Goal: Information Seeking & Learning: Learn about a topic

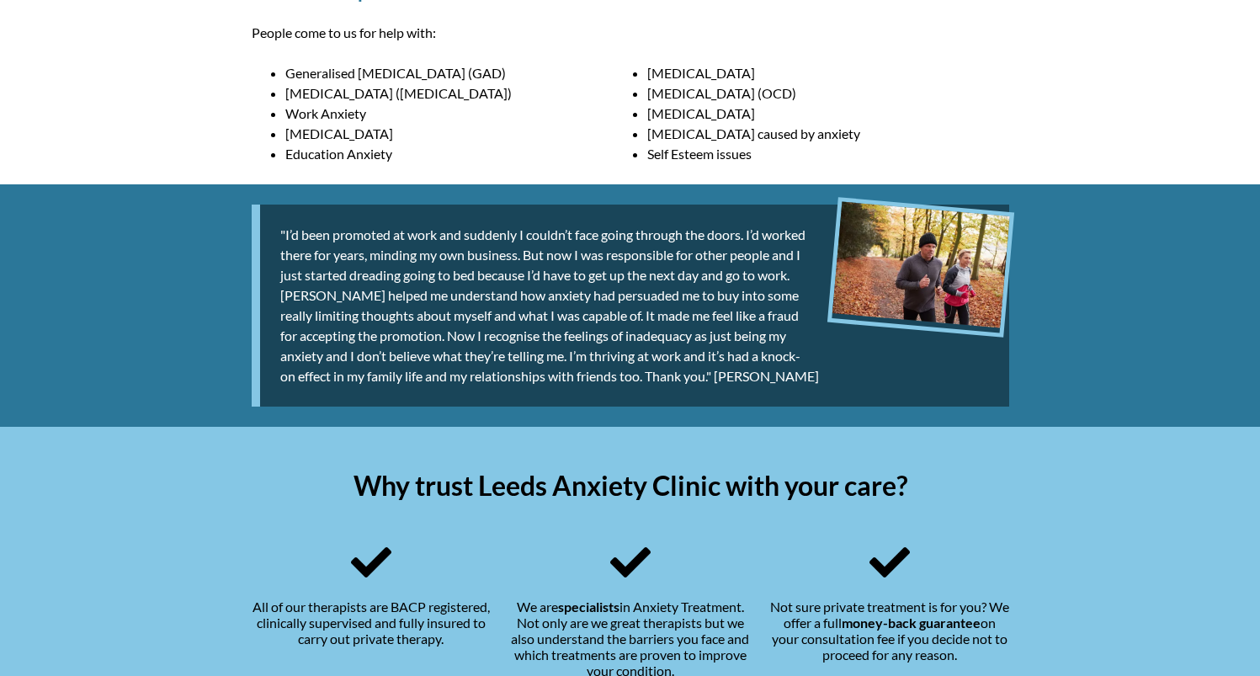
click at [785, 192] on div ""I’d been promoted at work and suddenly I couldn’t face going through the doors…" at bounding box center [630, 305] width 798 height 242
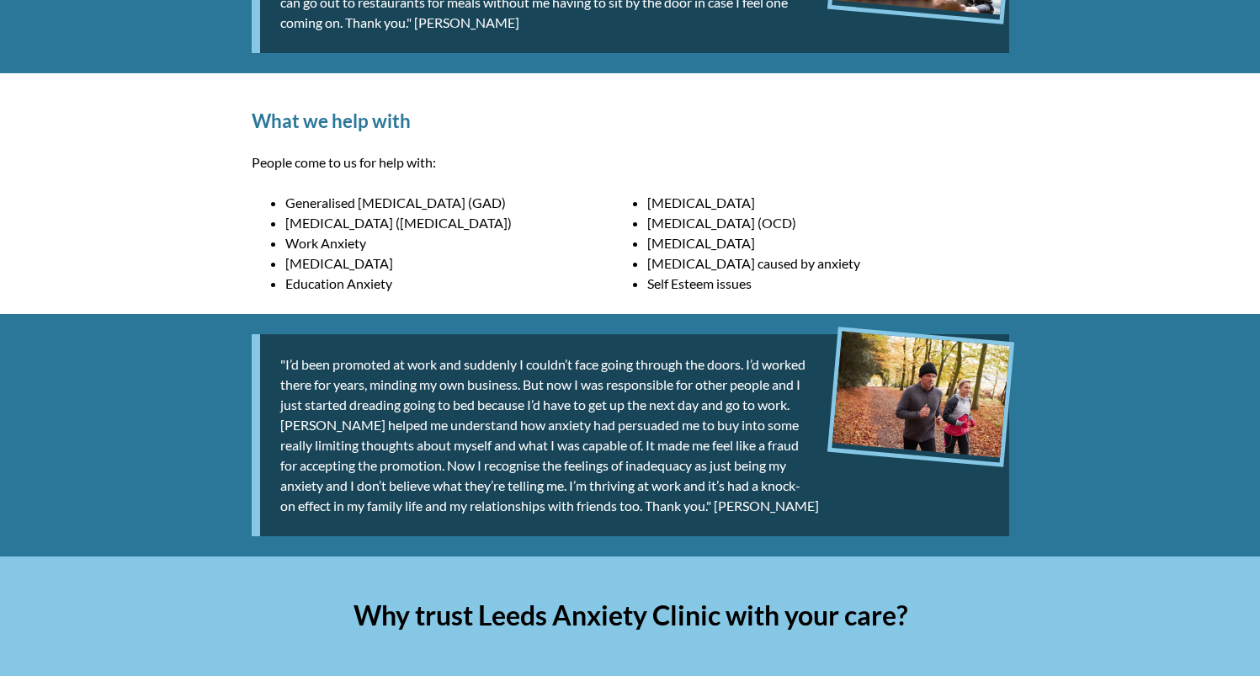
click at [809, 231] on li "[MEDICAL_DATA] (OCD)" at bounding box center [828, 223] width 362 height 20
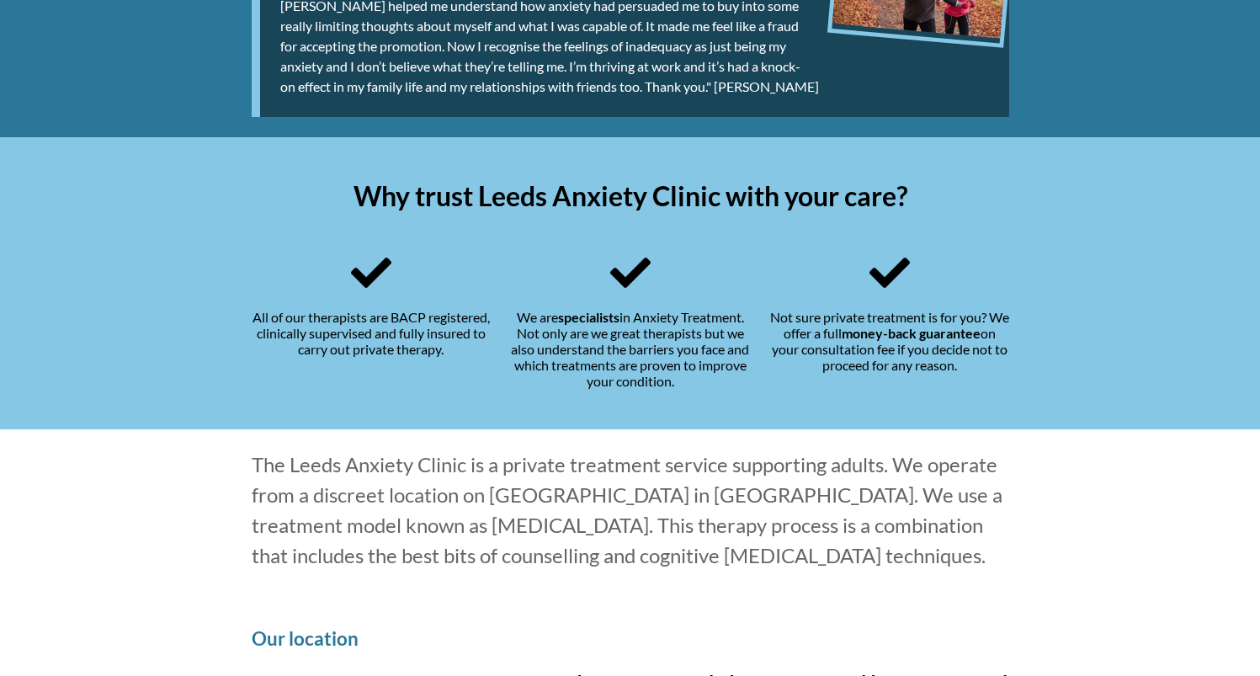
click at [717, 422] on div "Why trust Leeds Anxiety Clinic with your care? All of our therapists are BACP r…" at bounding box center [630, 283] width 798 height 293
click at [683, 348] on div "We are specialists in Anxiety Treatment. Not only are we great therapists but w…" at bounding box center [630, 320] width 239 height 136
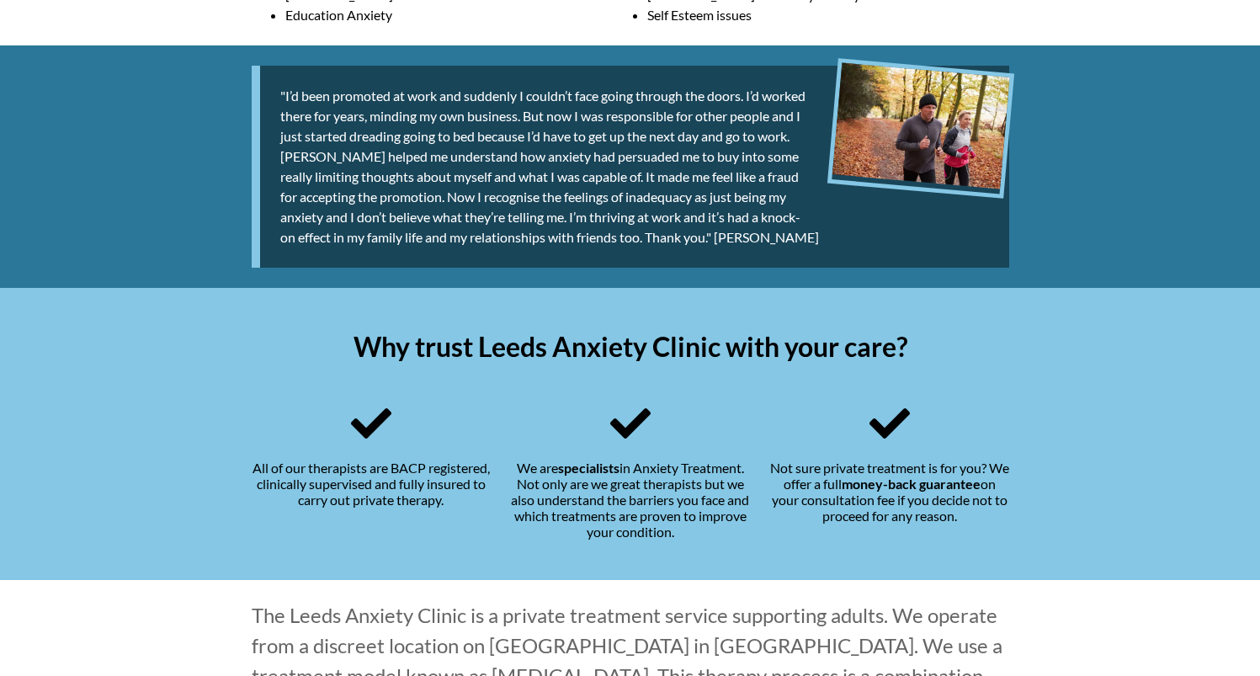
scroll to position [1038, 0]
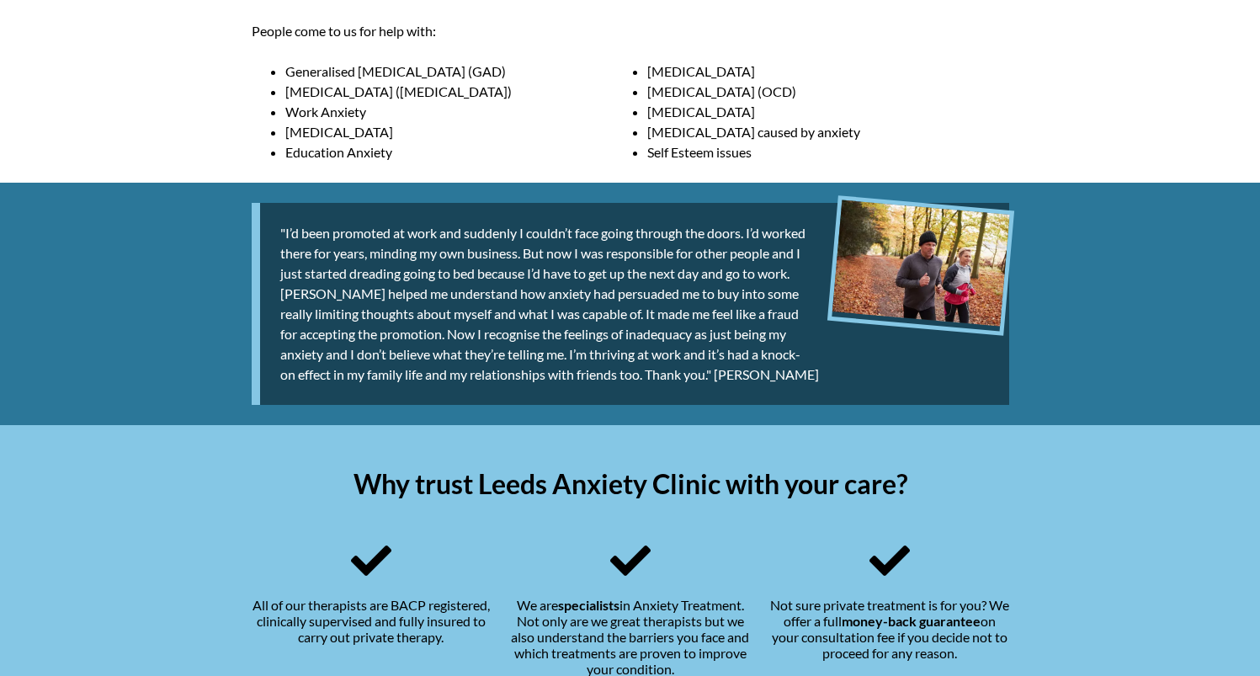
click at [684, 348] on div ""I’d been promoted at work and suddenly I couldn’t face going through the doors…" at bounding box center [630, 304] width 757 height 202
click at [683, 349] on div ""I’d been promoted at work and suddenly I couldn’t face going through the doors…" at bounding box center [630, 304] width 757 height 202
click at [683, 348] on div ""I’d been promoted at work and suddenly I couldn’t face going through the doors…" at bounding box center [630, 304] width 757 height 202
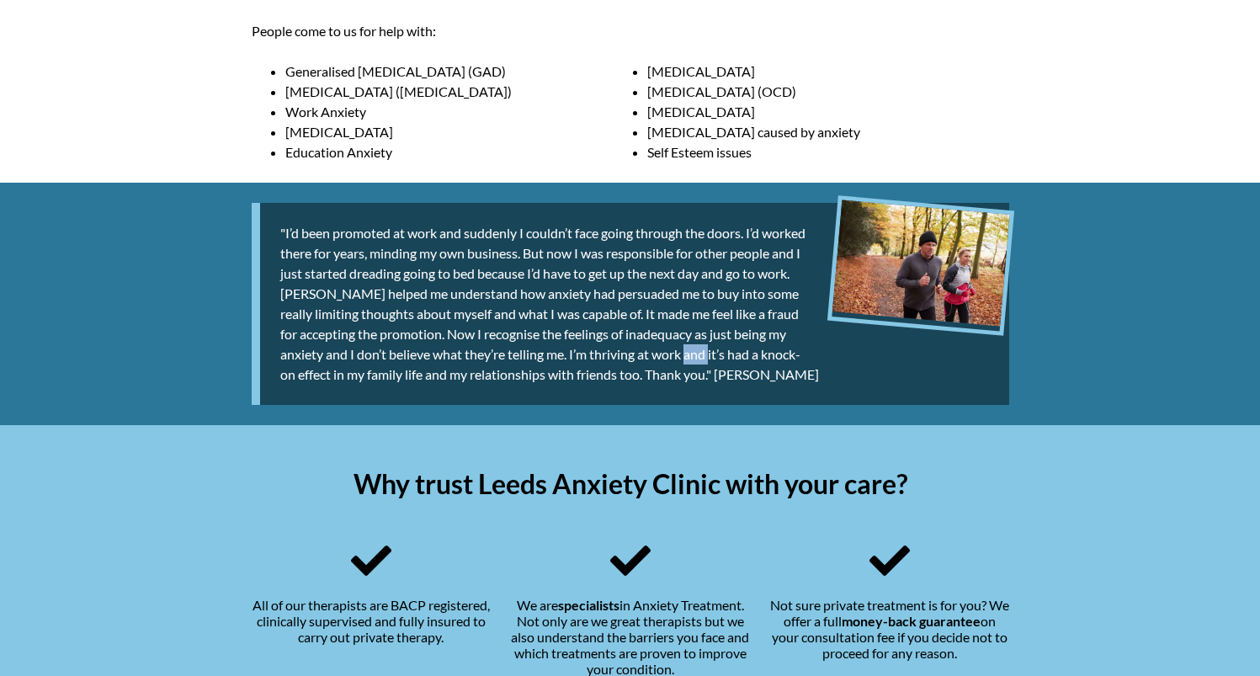
click at [683, 348] on div ""I’d been promoted at work and suddenly I couldn’t face going through the doors…" at bounding box center [630, 304] width 757 height 202
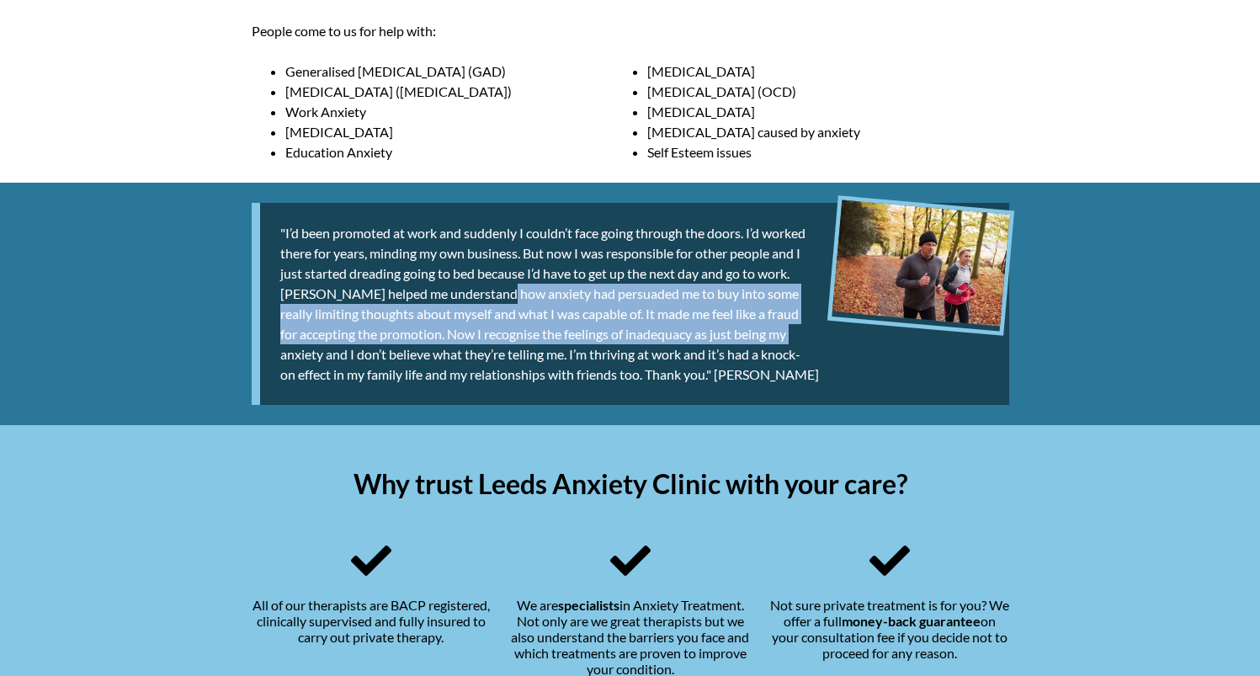
drag, startPoint x: 764, startPoint y: 336, endPoint x: 482, endPoint y: 285, distance: 286.4
click at [482, 285] on div ""I’d been promoted at work and suddenly I couldn’t face going through the doors…" at bounding box center [630, 304] width 757 height 202
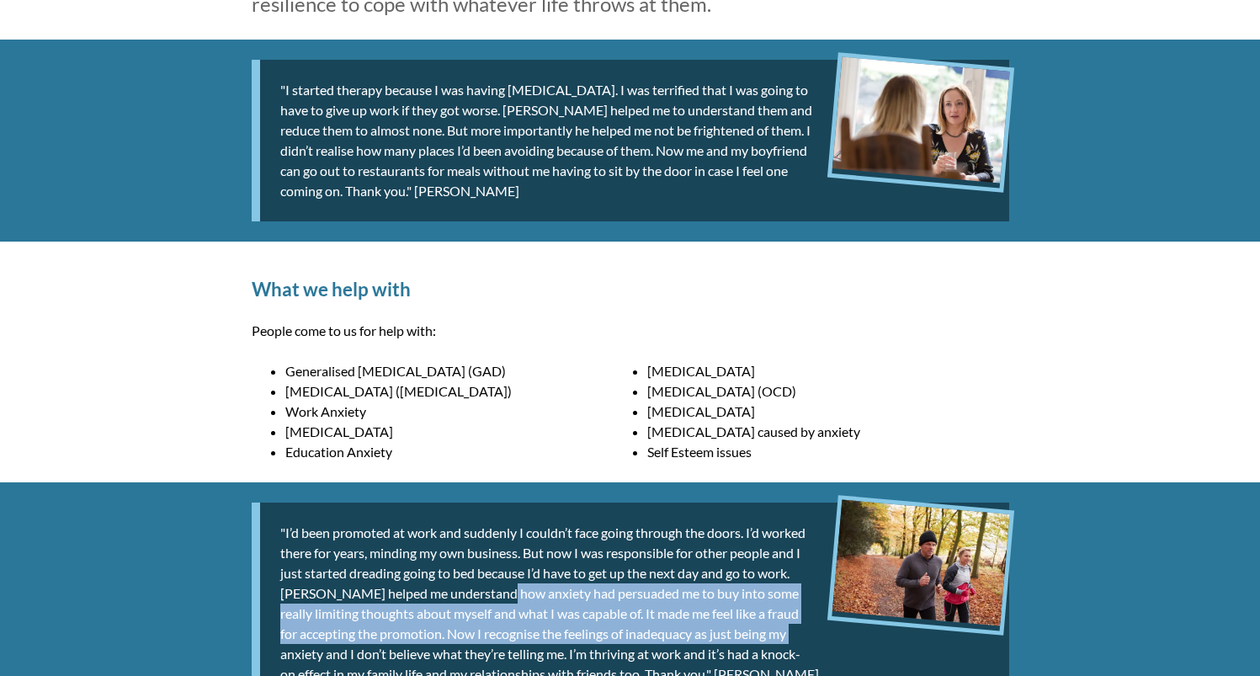
scroll to position [765, 0]
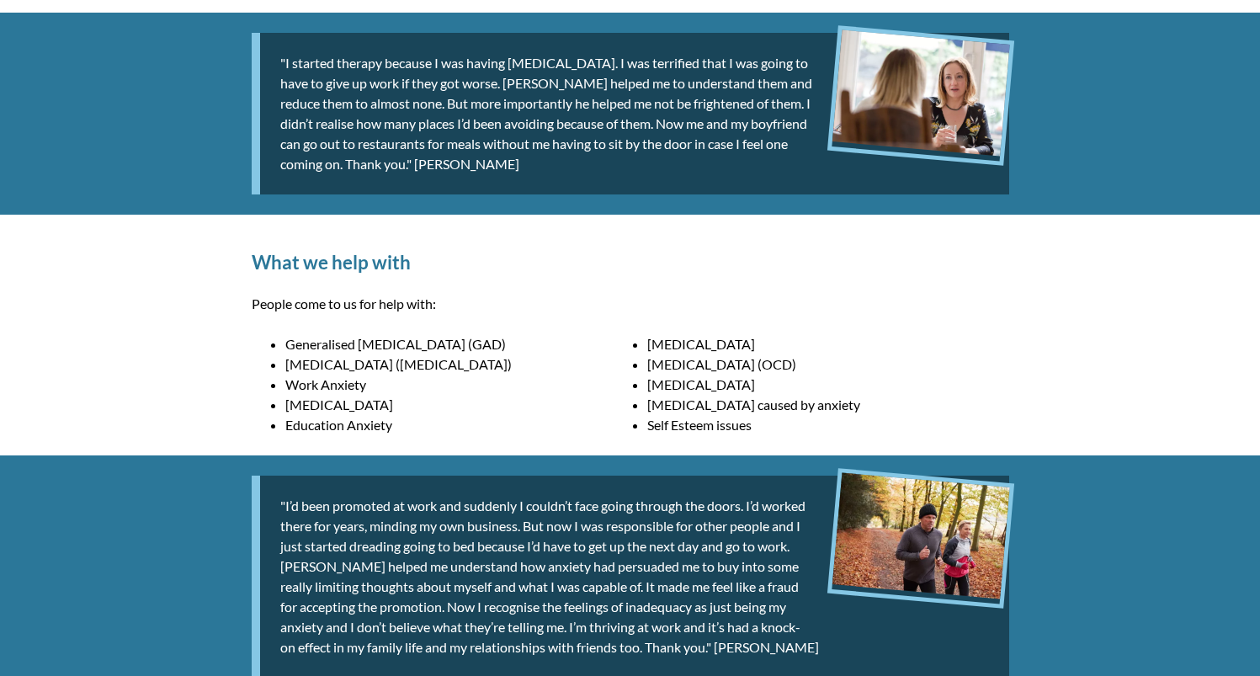
click at [706, 332] on div "What we help with People come to us for help with: Generalised [MEDICAL_DATA] (…" at bounding box center [630, 335] width 798 height 241
click at [700, 343] on li "[MEDICAL_DATA]" at bounding box center [828, 344] width 362 height 20
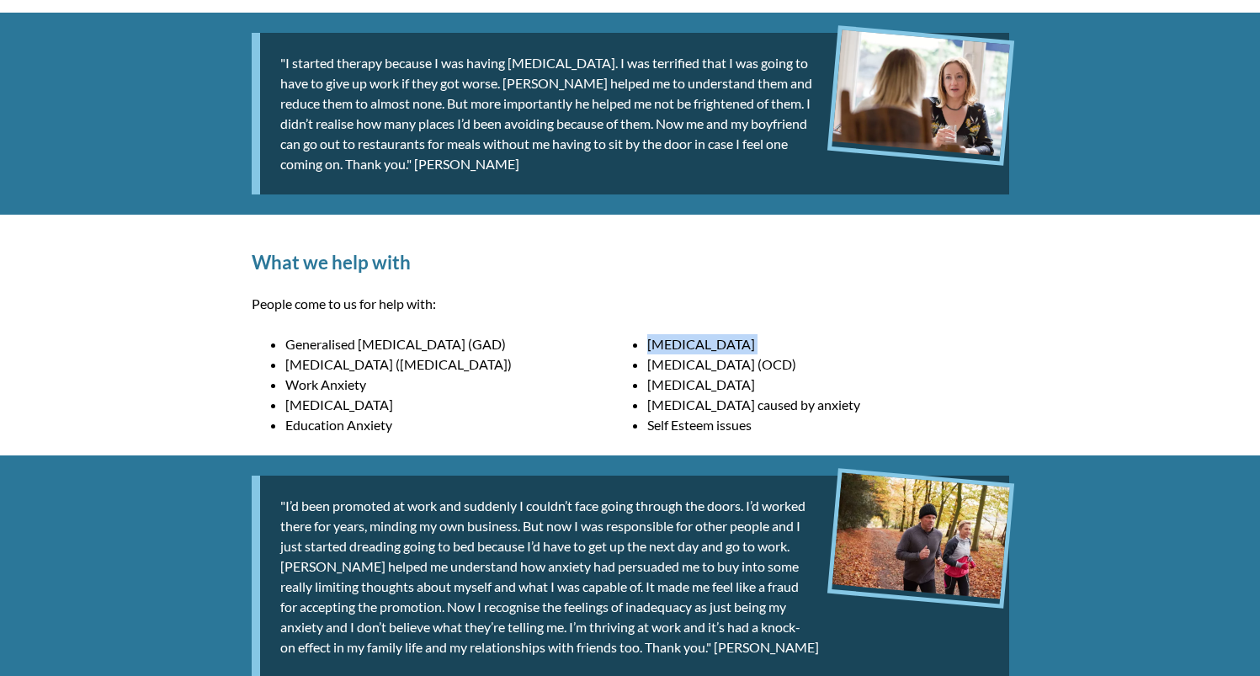
click at [700, 343] on li "[MEDICAL_DATA]" at bounding box center [828, 344] width 362 height 20
click at [619, 297] on p "People come to us for help with:" at bounding box center [630, 304] width 757 height 20
click at [618, 297] on p "People come to us for help with:" at bounding box center [630, 304] width 757 height 20
click at [780, 334] on li "[MEDICAL_DATA]" at bounding box center [828, 344] width 362 height 20
click at [772, 371] on li "[MEDICAL_DATA] (OCD)" at bounding box center [828, 364] width 362 height 20
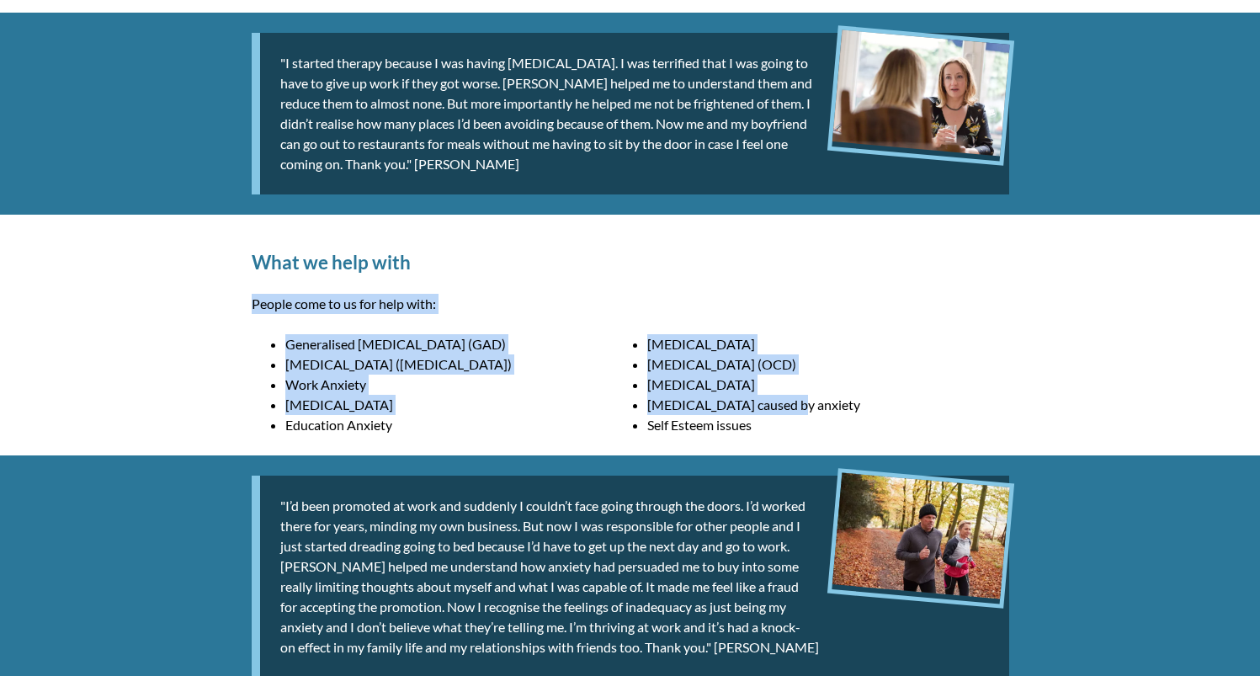
drag, startPoint x: 747, startPoint y: 393, endPoint x: 433, endPoint y: 253, distance: 343.6
click at [433, 253] on div "What we help with People come to us for help with: Generalised [MEDICAL_DATA] (…" at bounding box center [630, 335] width 798 height 241
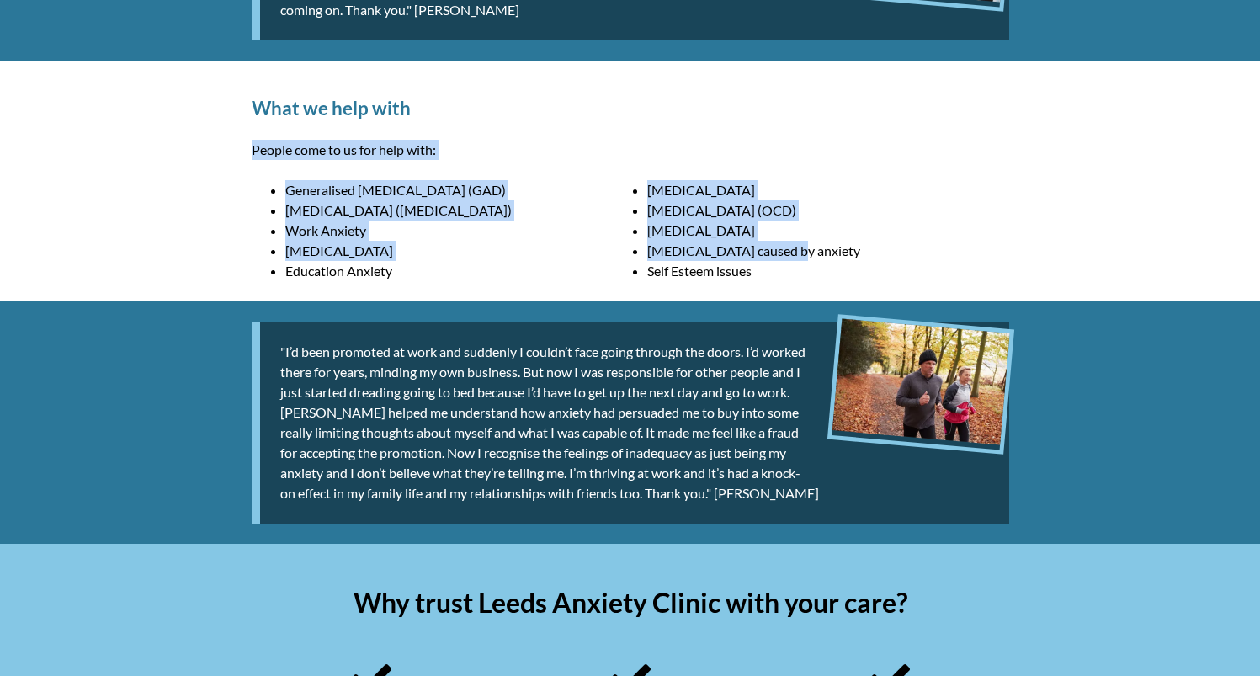
click at [922, 390] on img at bounding box center [921, 381] width 178 height 126
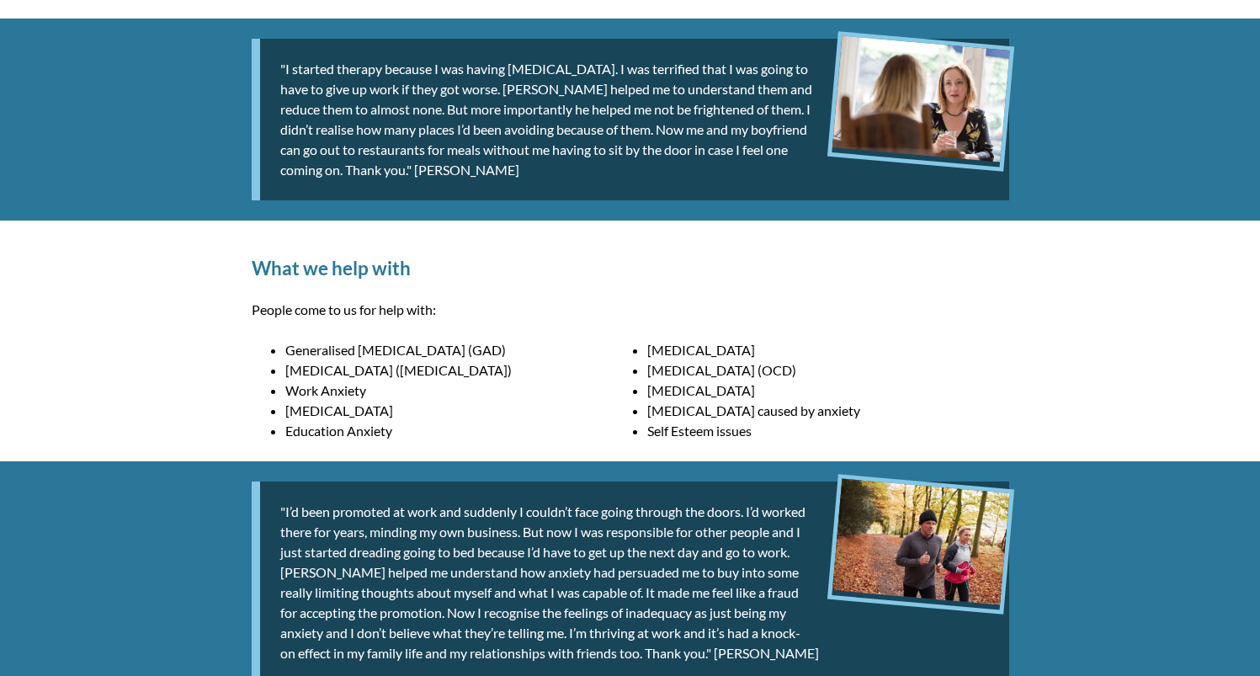
click at [863, 369] on li "[MEDICAL_DATA] (OCD)" at bounding box center [828, 370] width 362 height 20
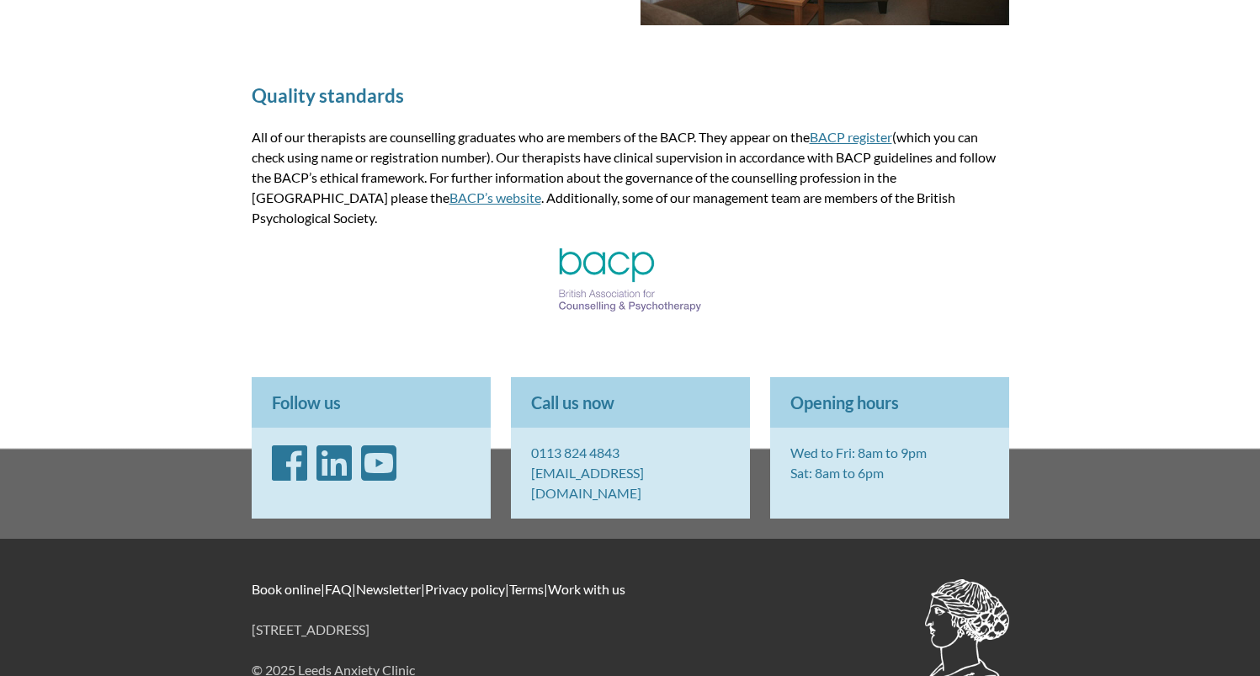
scroll to position [2280, 0]
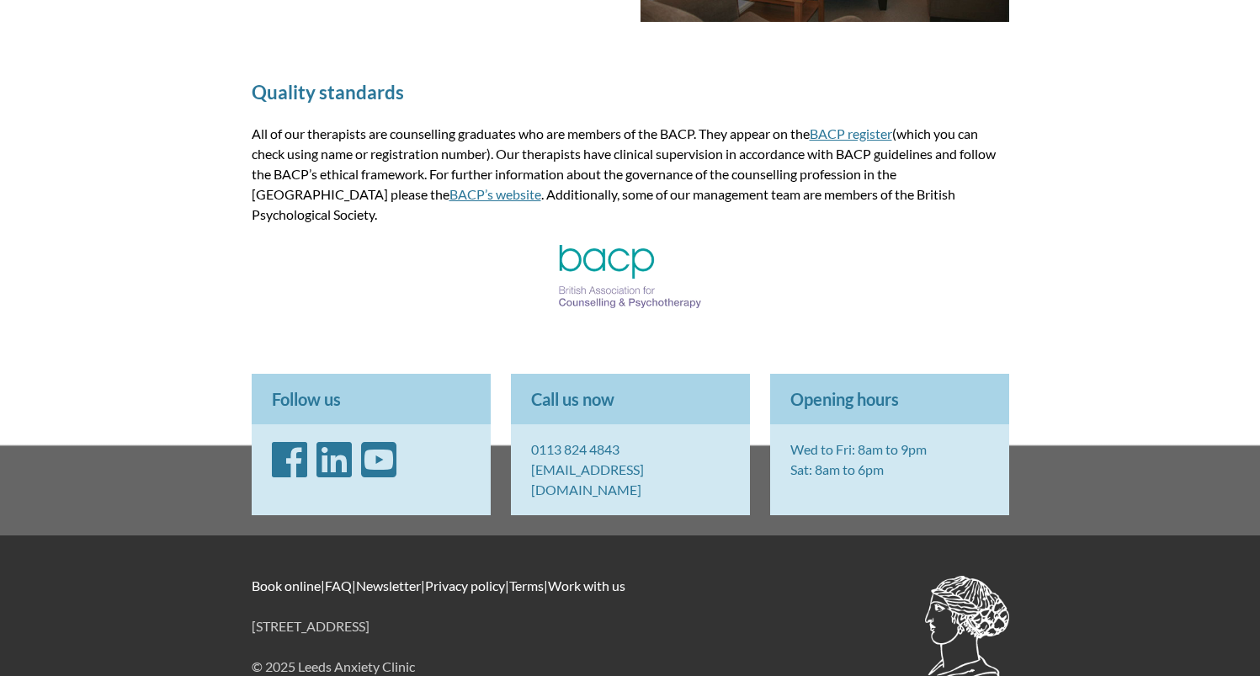
click at [680, 295] on picture at bounding box center [630, 303] width 143 height 16
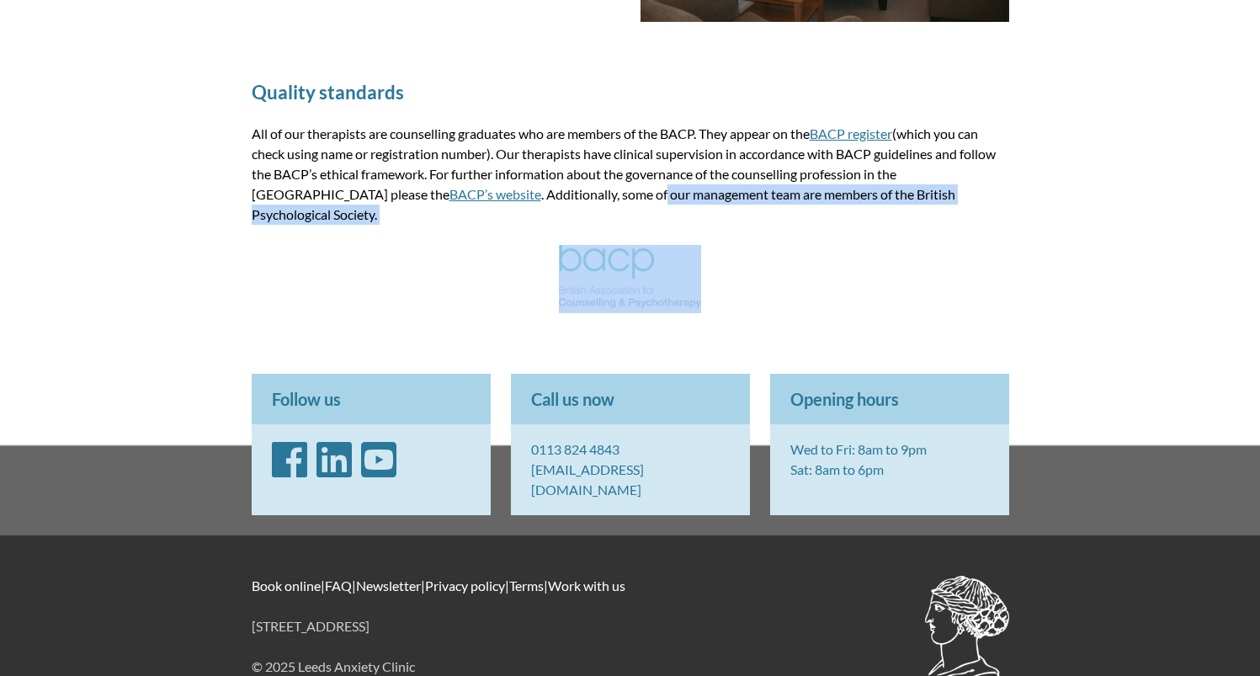
drag, startPoint x: 680, startPoint y: 289, endPoint x: 472, endPoint y: 183, distance: 233.4
click at [472, 183] on div "Quality standards All of our therapists are counselling graduates who are membe…" at bounding box center [630, 199] width 798 height 309
click at [472, 183] on p "All of our therapists are counselling graduates who are members of the BACP. Th…" at bounding box center [630, 174] width 757 height 101
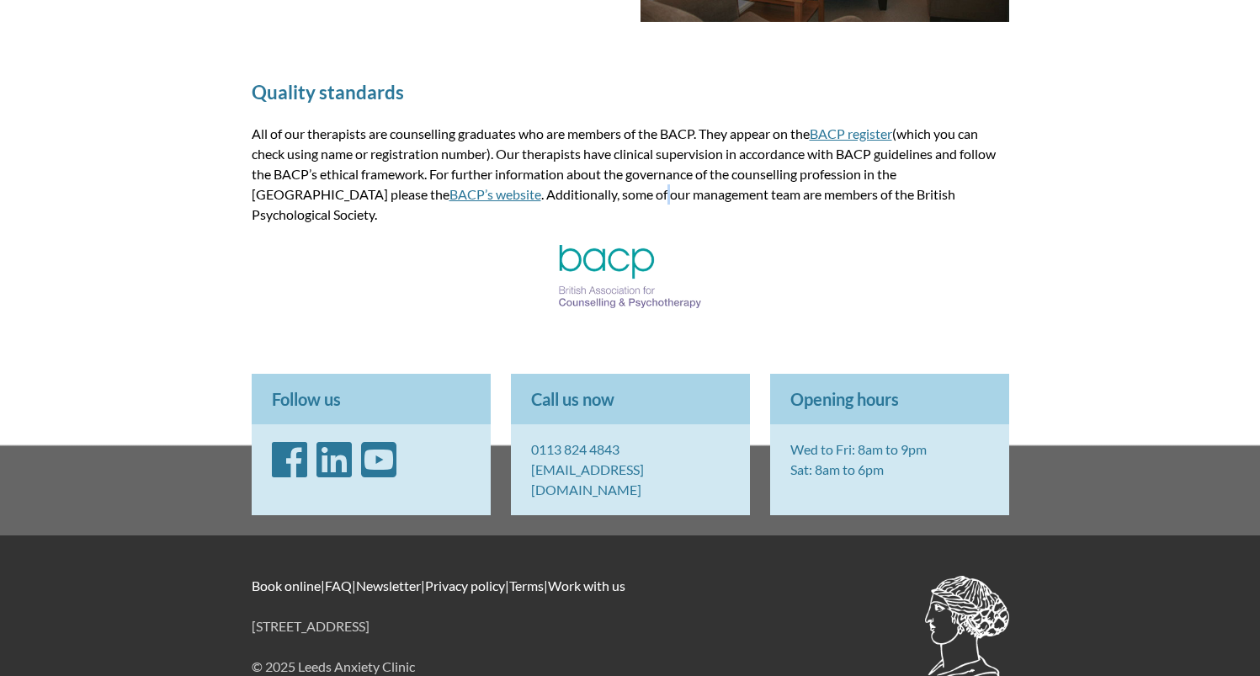
click at [472, 183] on p "All of our therapists are counselling graduates who are members of the BACP. Th…" at bounding box center [630, 174] width 757 height 101
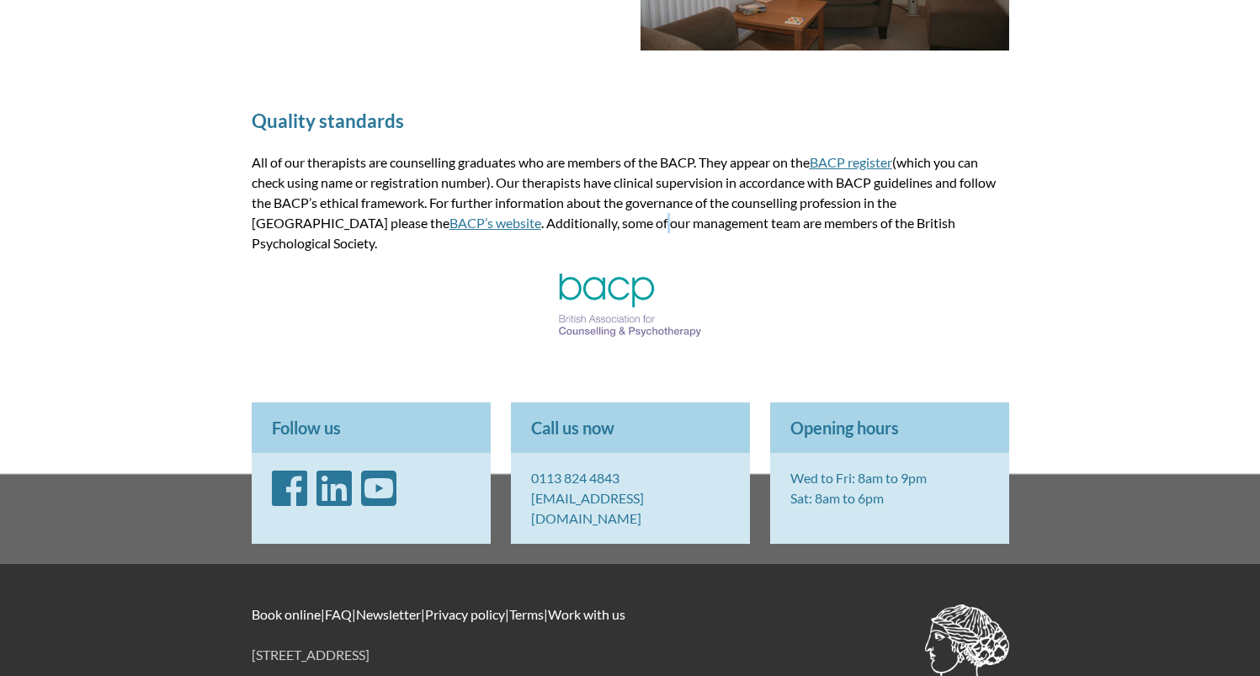
scroll to position [2252, 0]
click at [659, 407] on p "Call us now" at bounding box center [630, 426] width 239 height 50
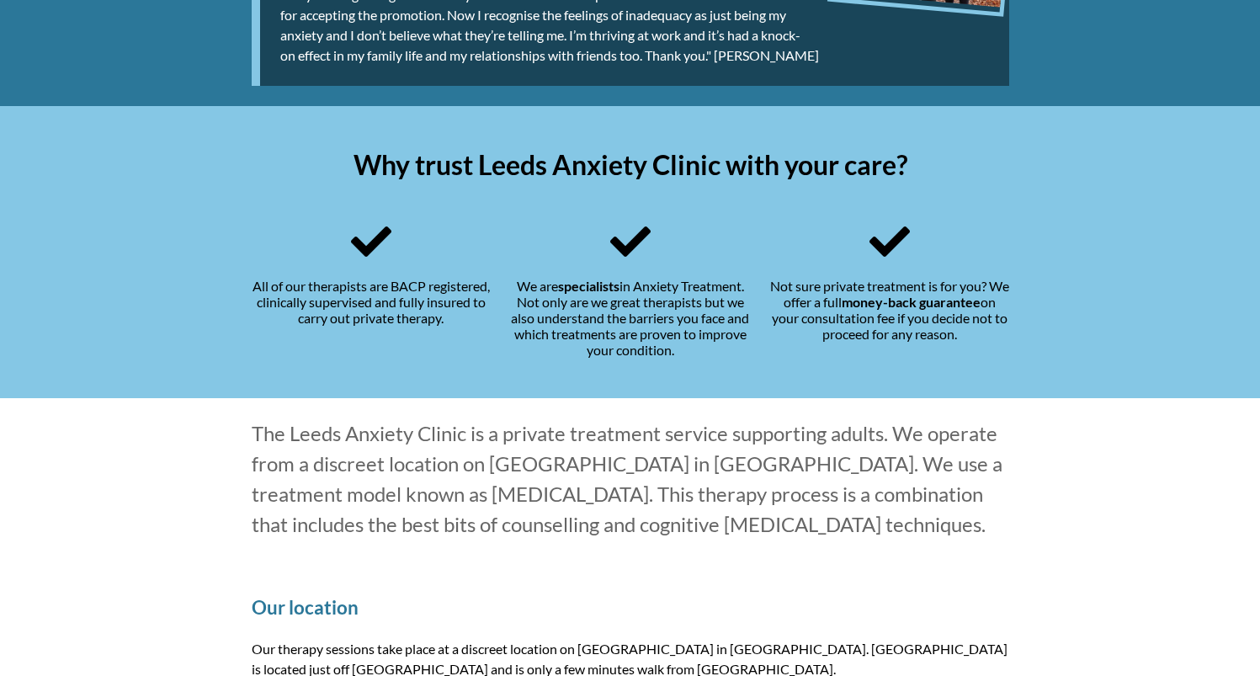
click at [659, 407] on div "The Leeds Anxiety Clinic is a private treatment service supporting adults. We o…" at bounding box center [630, 479] width 798 height 162
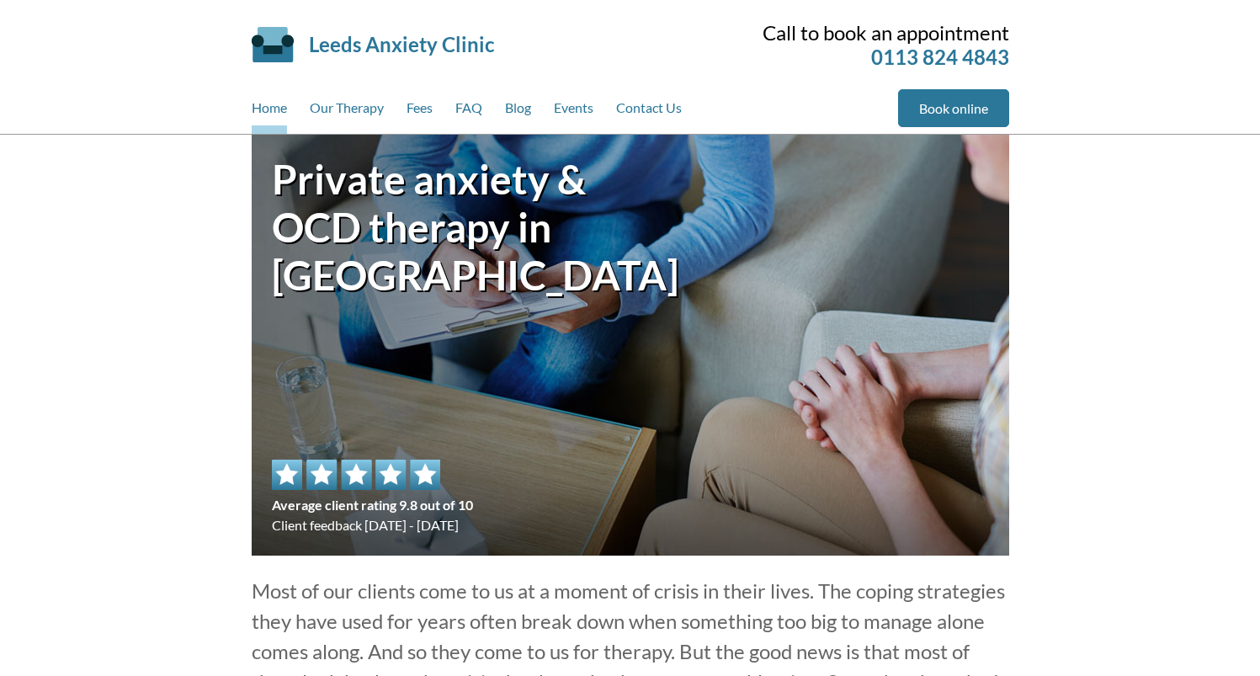
scroll to position [0, 0]
click at [659, 407] on div "Private anxiety & OCD therapy in [GEOGRAPHIC_DATA] Average client rating 9.8 ou…" at bounding box center [630, 345] width 757 height 421
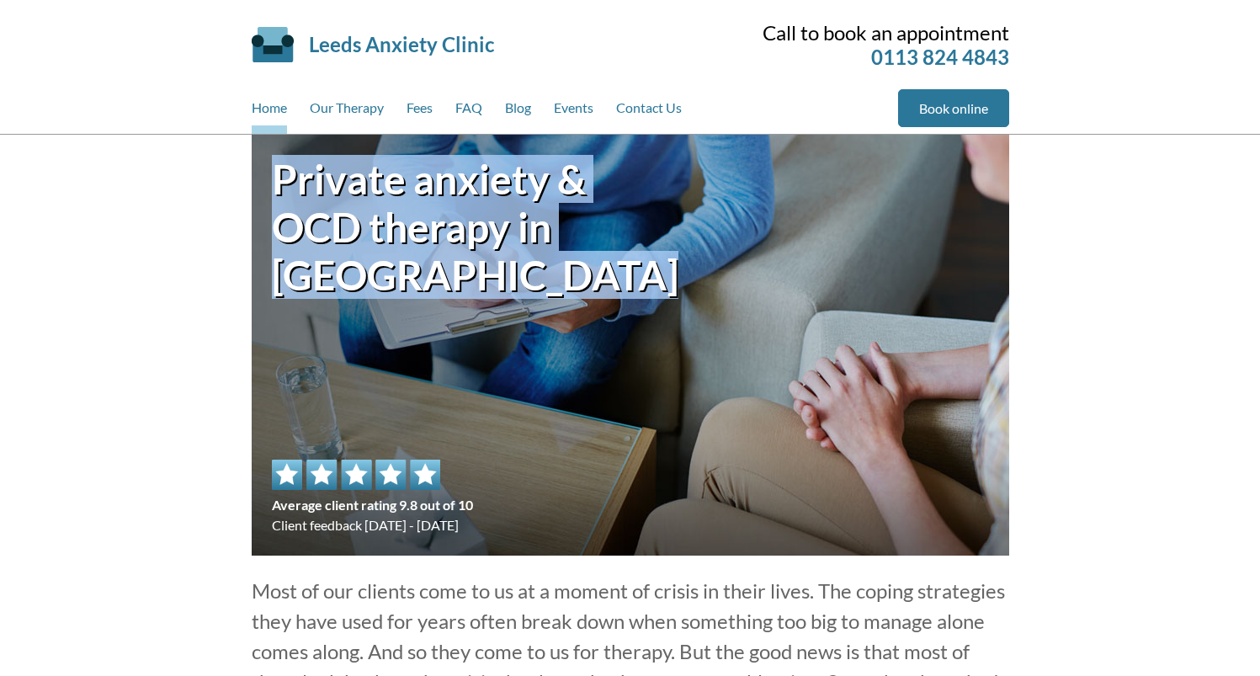
click at [659, 407] on div "Private anxiety & OCD therapy in [GEOGRAPHIC_DATA] Average client rating 9.8 ou…" at bounding box center [630, 345] width 757 height 421
click at [658, 408] on div "Private anxiety & OCD therapy in [GEOGRAPHIC_DATA] Average client rating 9.8 ou…" at bounding box center [630, 345] width 757 height 421
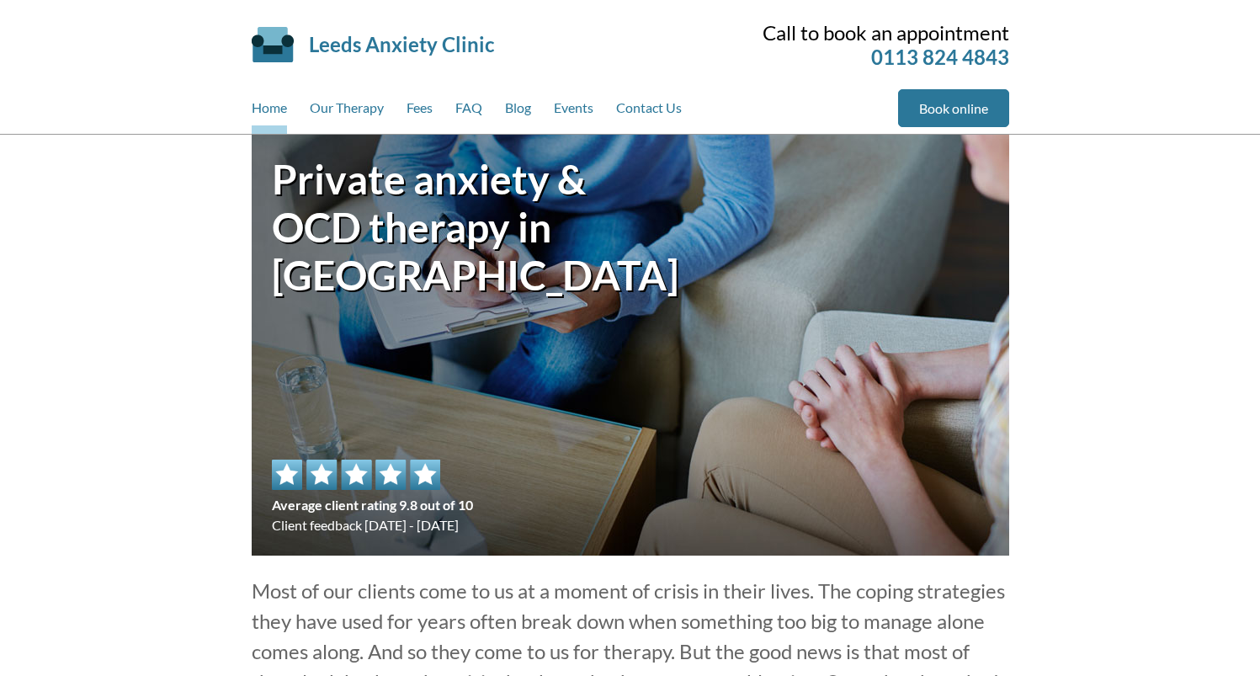
click at [904, 284] on div "Private anxiety & OCD therapy in [GEOGRAPHIC_DATA] Average client rating 9.8 ou…" at bounding box center [630, 345] width 757 height 421
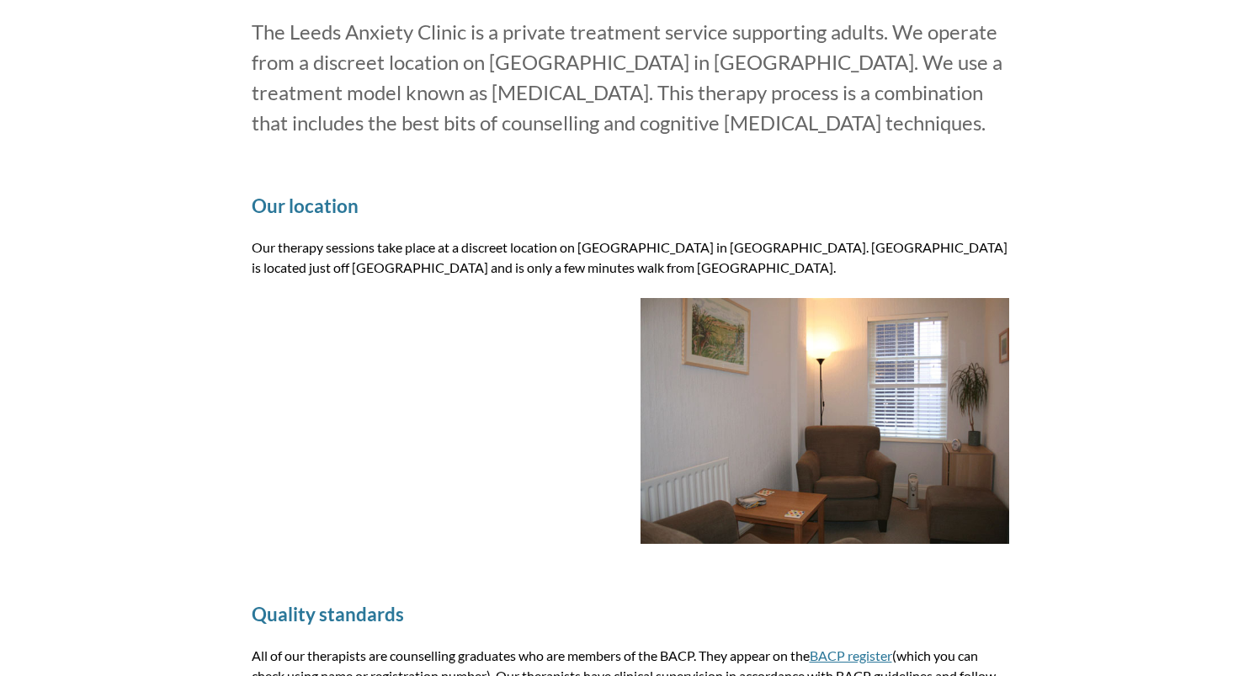
scroll to position [2280, 0]
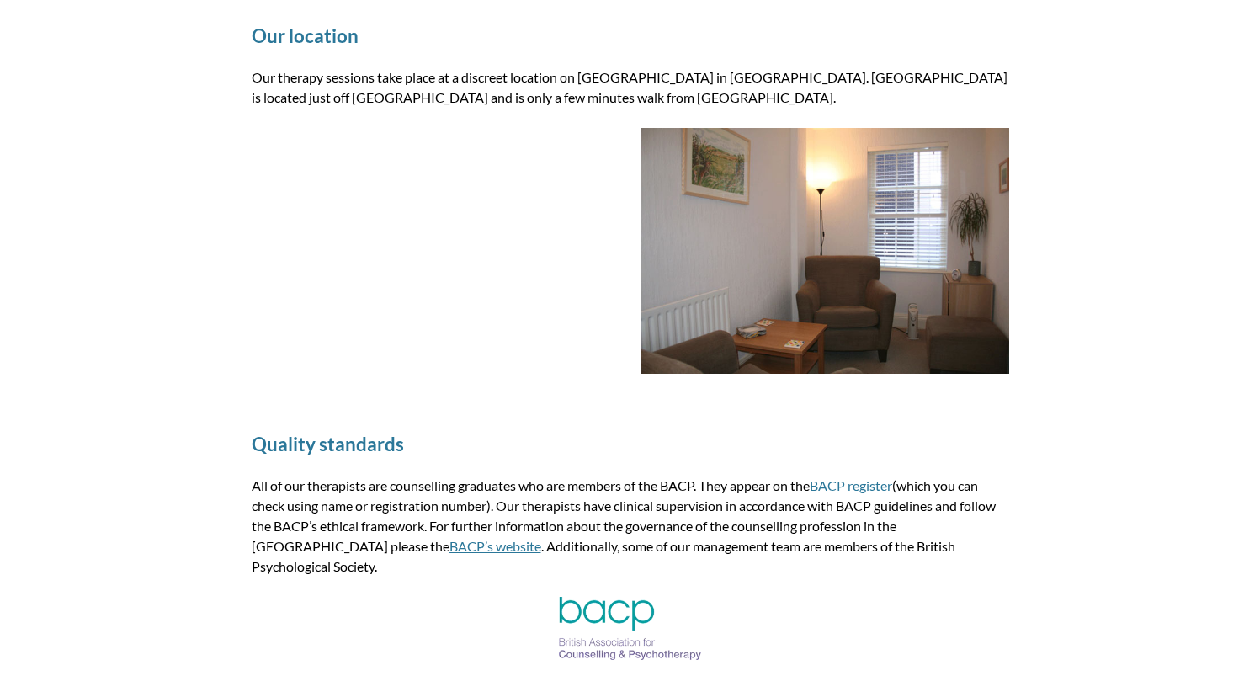
click at [1001, 400] on div "Quality standards All of our therapists are counselling graduates who are membe…" at bounding box center [630, 550] width 798 height 309
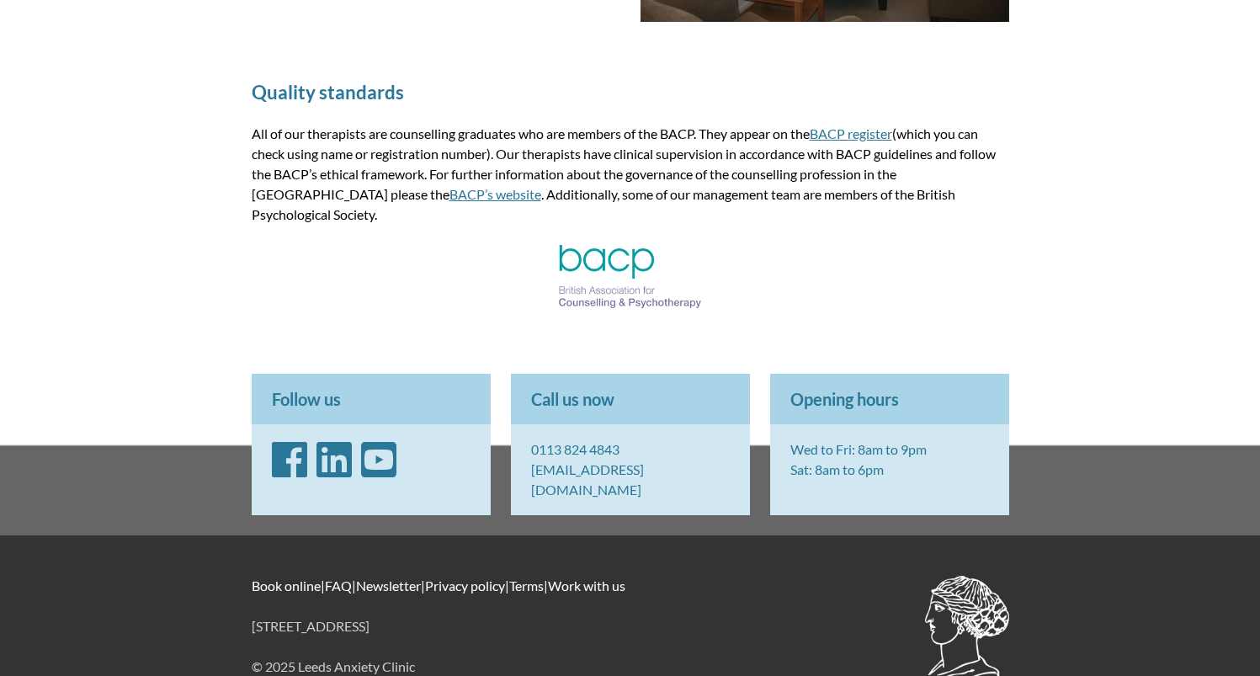
click at [1119, 354] on div "Follow us Call us now 0113 824 4843 [EMAIL_ADDRESS][DOMAIN_NAME] Opening hours …" at bounding box center [630, 444] width 1260 height 182
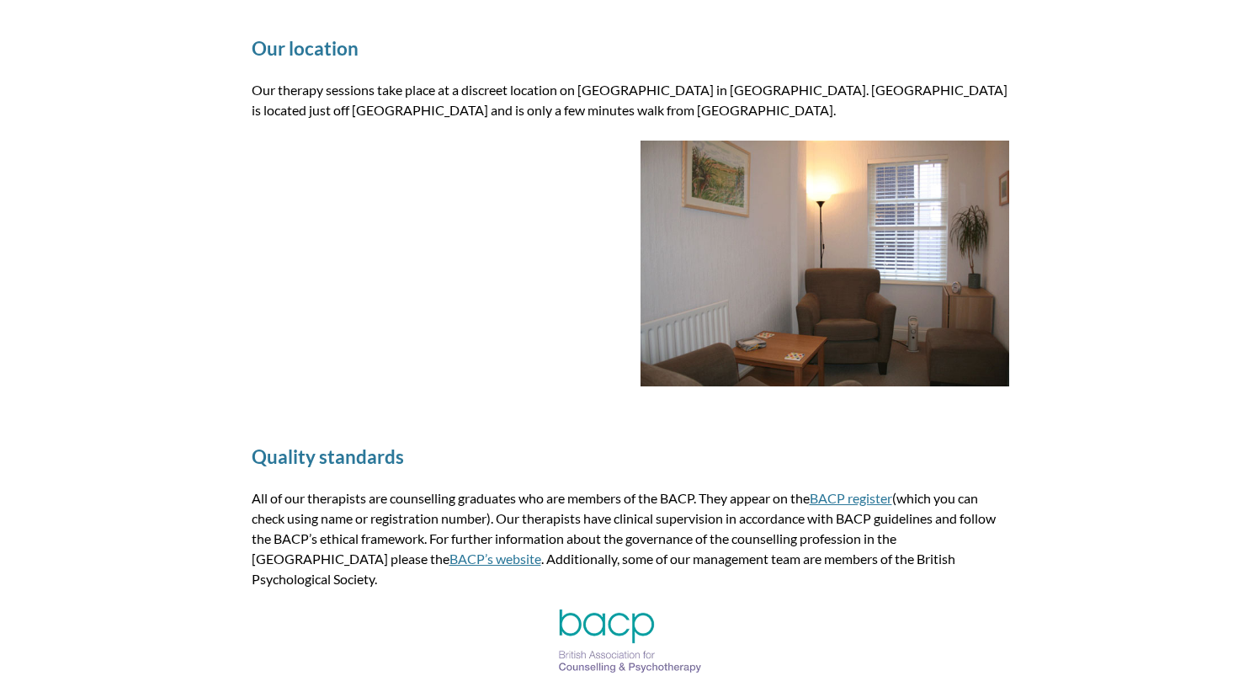
click at [787, 332] on img at bounding box center [824, 264] width 369 height 246
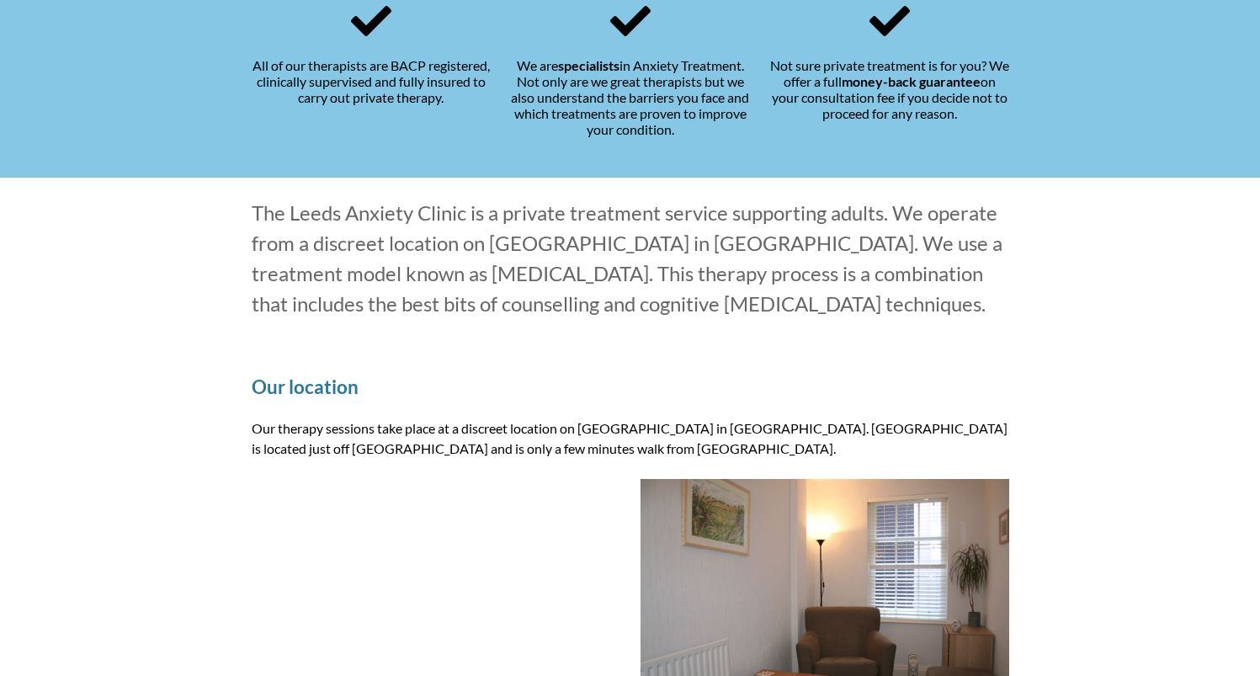
click at [838, 418] on p "Our therapy sessions take place at a discreet location on [GEOGRAPHIC_DATA] in …" at bounding box center [630, 438] width 757 height 40
click at [762, 457] on p "Our therapy sessions take place at a discreet location on [GEOGRAPHIC_DATA] in …" at bounding box center [630, 438] width 757 height 40
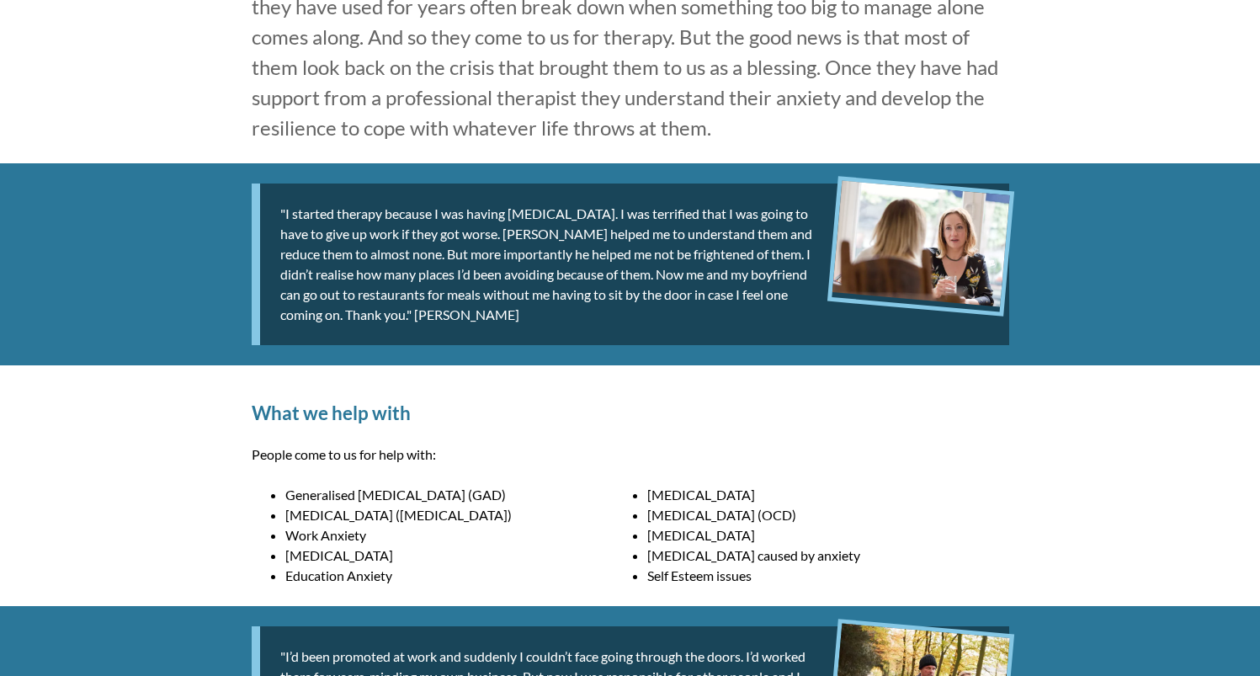
scroll to position [1196, 0]
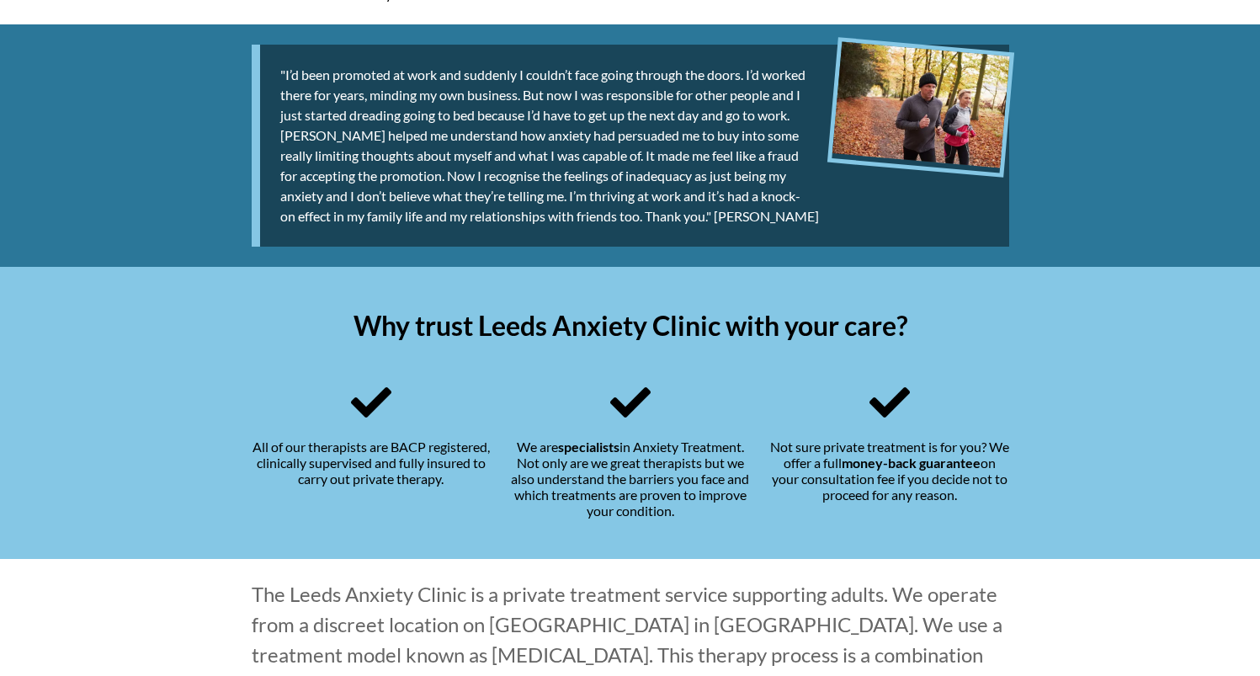
drag, startPoint x: 874, startPoint y: 359, endPoint x: 793, endPoint y: 450, distance: 122.2
click at [870, 359] on div "Why trust Leeds Anxiety Clinic with your care? All of our therapists are BACP r…" at bounding box center [630, 413] width 798 height 293
drag, startPoint x: 763, startPoint y: 449, endPoint x: 496, endPoint y: 342, distance: 288.2
click at [496, 342] on div "Why trust Leeds Anxiety Clinic with your care? All of our therapists are BACP r…" at bounding box center [630, 413] width 798 height 293
click at [429, 303] on div "Why trust Leeds Anxiety Clinic with your care? All of our therapists are BACP r…" at bounding box center [630, 413] width 798 height 293
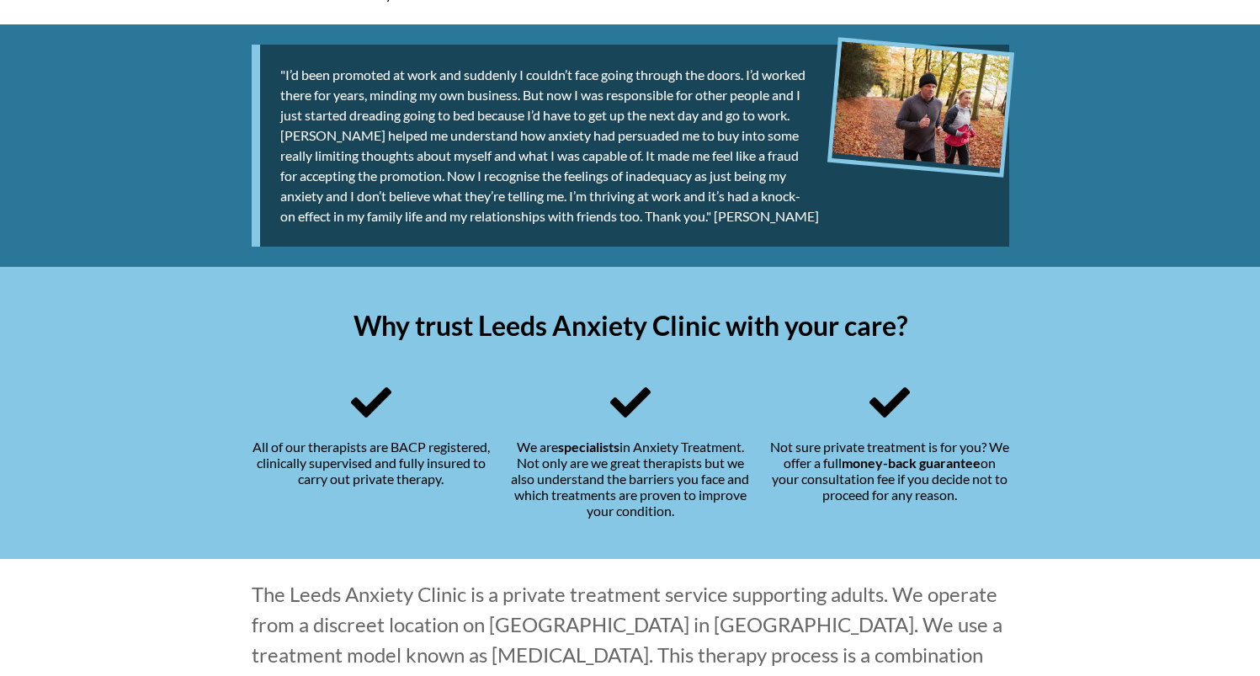
drag, startPoint x: 361, startPoint y: 295, endPoint x: 369, endPoint y: 294, distance: 8.5
click at [367, 295] on div "Why trust Leeds Anxiety Clinic with your care? All of our therapists are BACP r…" at bounding box center [630, 413] width 798 height 293
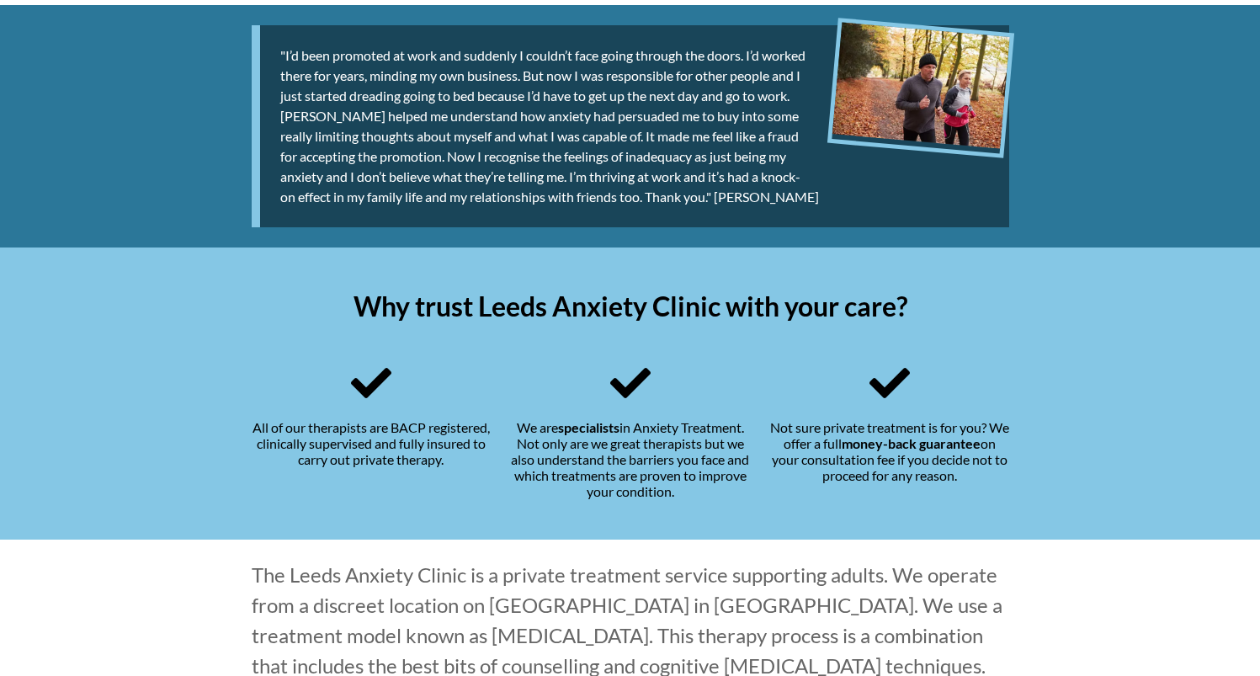
click at [946, 384] on div "Not sure private treatment is for you? We offer a full money-back guarantee on …" at bounding box center [889, 431] width 239 height 136
